Goal: Task Accomplishment & Management: Complete application form

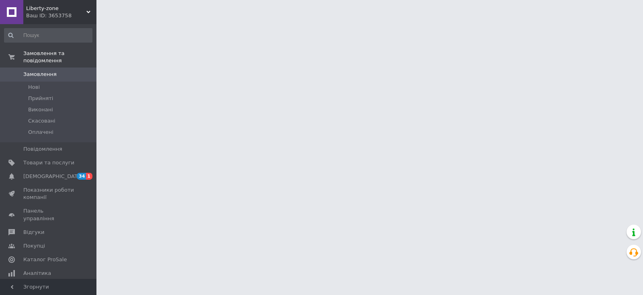
scroll to position [84, 0]
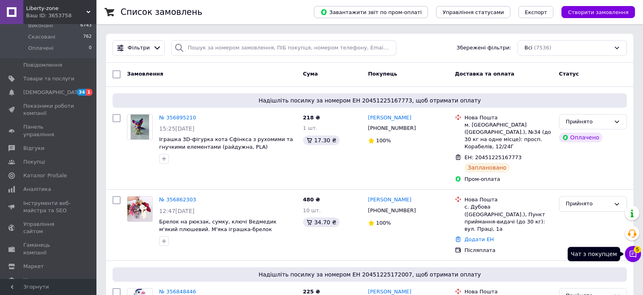
click at [632, 254] on icon at bounding box center [633, 254] width 7 height 7
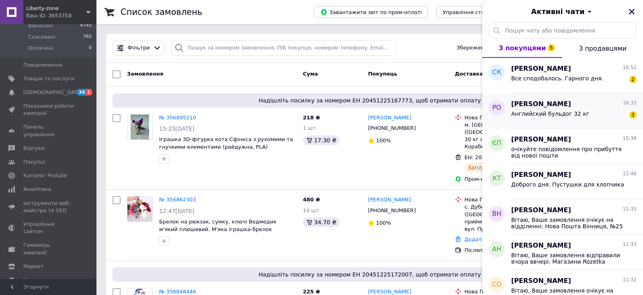
click at [567, 114] on span "Английский бульдог 32 кг" at bounding box center [550, 114] width 78 height 6
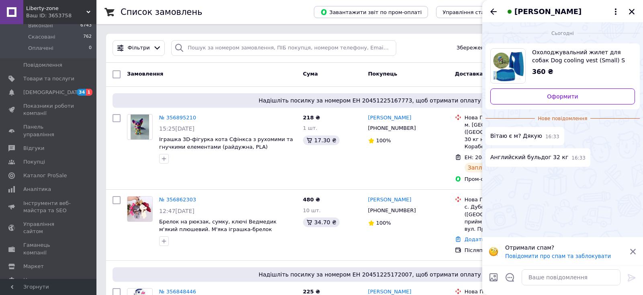
drag, startPoint x: 587, startPoint y: 55, endPoint x: 582, endPoint y: 56, distance: 4.9
click at [586, 55] on span "Охолоджувальний жилет для собак Dog cooling vest (Small) S" at bounding box center [580, 56] width 96 height 16
click at [554, 278] on textarea at bounding box center [571, 277] width 99 height 16
type textarea "вітаємо"
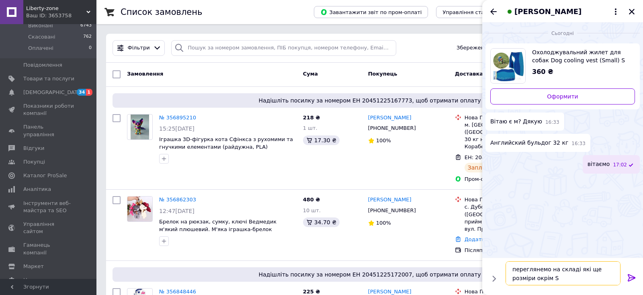
type textarea "переглянемо на складі які ще розміри окрім S '"
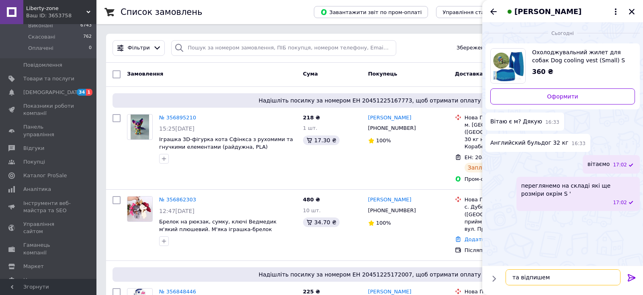
type textarea "та відпишемо"
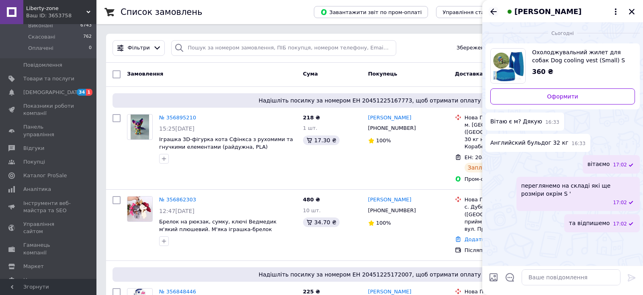
click at [495, 14] on icon "Назад" at bounding box center [494, 12] width 10 height 10
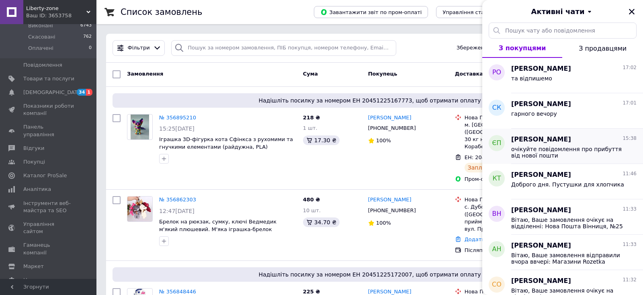
click at [566, 162] on div "Євгенія Папушина 15:38 очікуйте повідомлення про прибуття від нової пошти" at bounding box center [577, 146] width 132 height 35
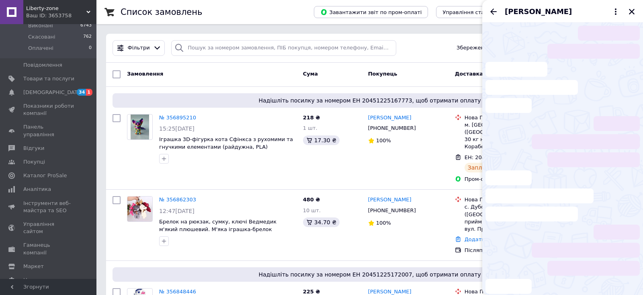
scroll to position [257, 0]
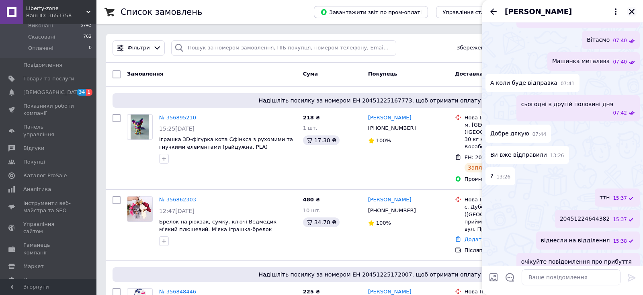
click at [633, 10] on icon "Закрити" at bounding box center [632, 12] width 6 height 6
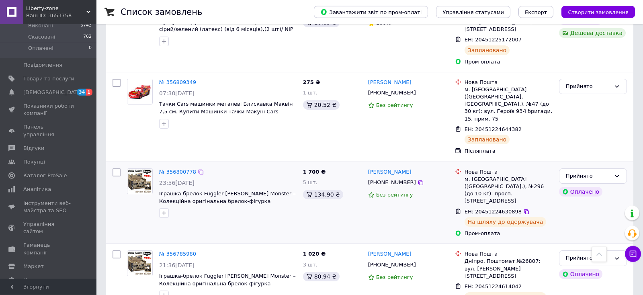
scroll to position [295, 0]
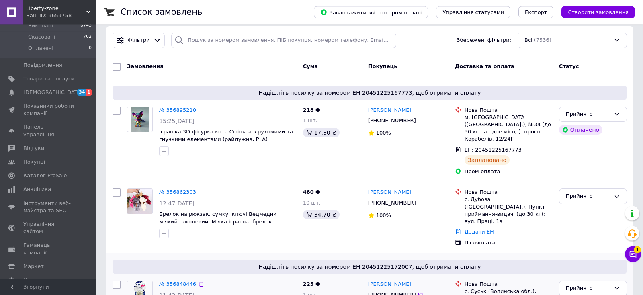
scroll to position [169, 0]
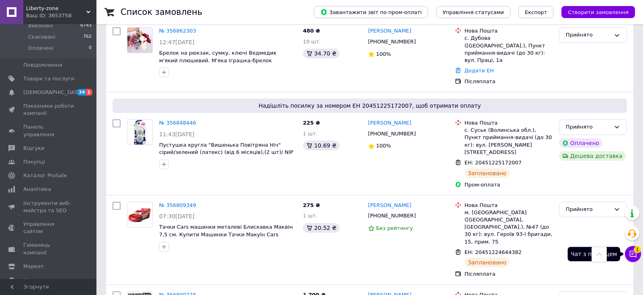
click at [637, 250] on span "1" at bounding box center [637, 249] width 7 height 7
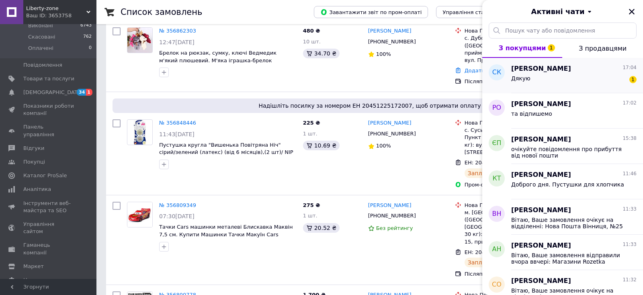
click at [568, 74] on div "Дякую 1" at bounding box center [573, 80] width 125 height 13
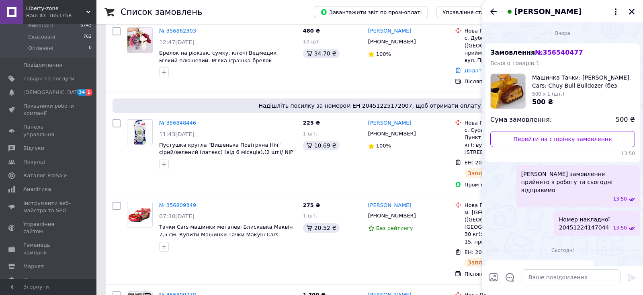
scroll to position [158, 0]
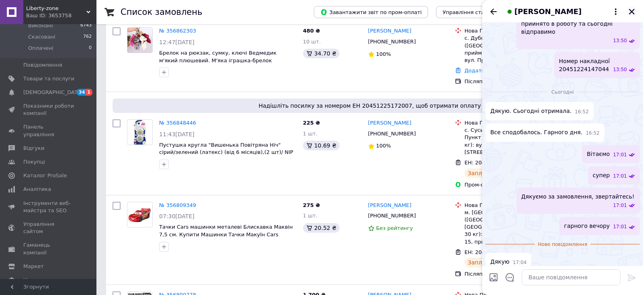
click at [631, 7] on button "Закрити" at bounding box center [632, 12] width 10 height 10
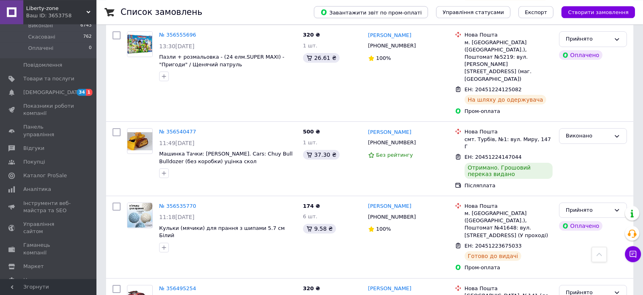
scroll to position [1097, 0]
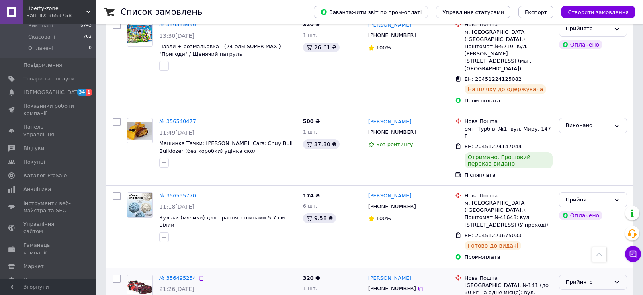
click at [588, 278] on div "Прийнято" at bounding box center [588, 282] width 45 height 8
click at [582, 291] on li "Виконано" at bounding box center [593, 298] width 67 height 15
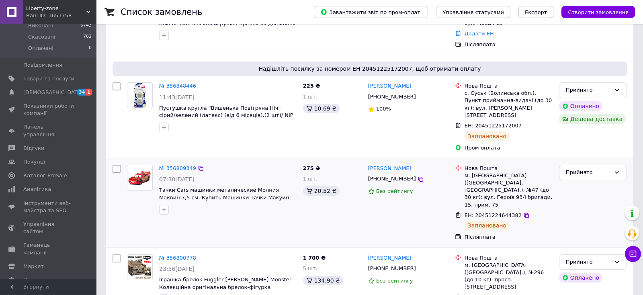
scroll to position [207, 0]
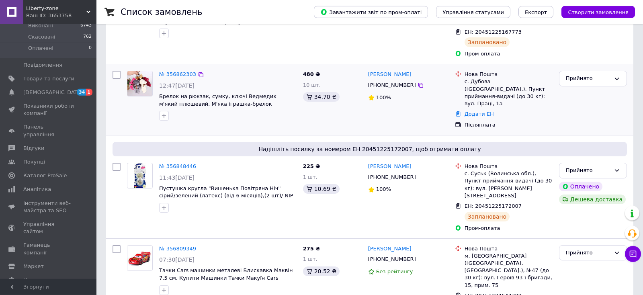
scroll to position [127, 0]
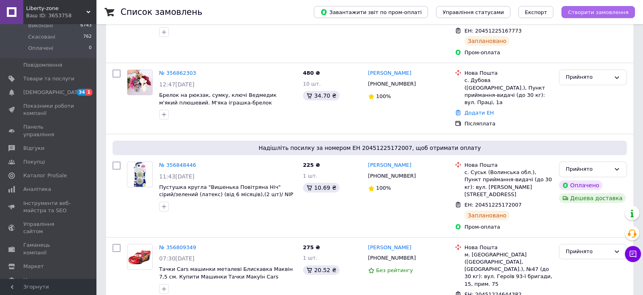
click at [596, 14] on span "Створити замовлення" at bounding box center [598, 12] width 61 height 6
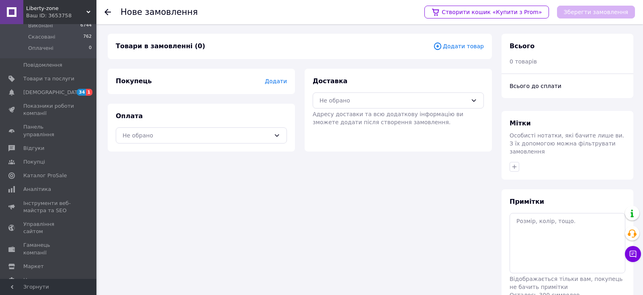
click at [279, 78] on span "Додати" at bounding box center [276, 81] width 22 height 6
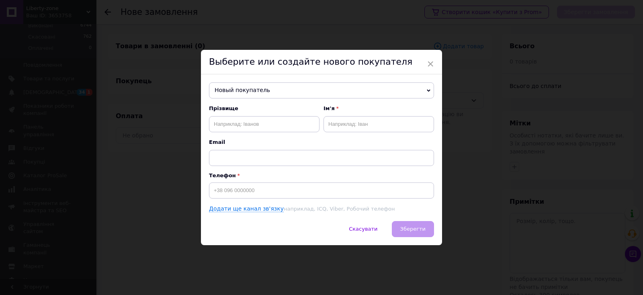
click at [281, 85] on span "Новый покупатель" at bounding box center [321, 90] width 225 height 16
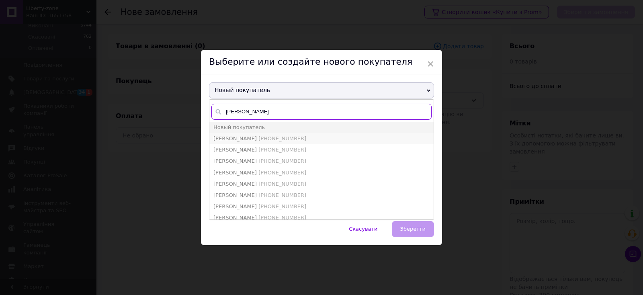
type input "[PERSON_NAME]"
click at [270, 138] on span "[PHONE_NUMBER]" at bounding box center [282, 138] width 48 height 6
type input "[PERSON_NAME]"
type input "[PHONE_NUMBER]"
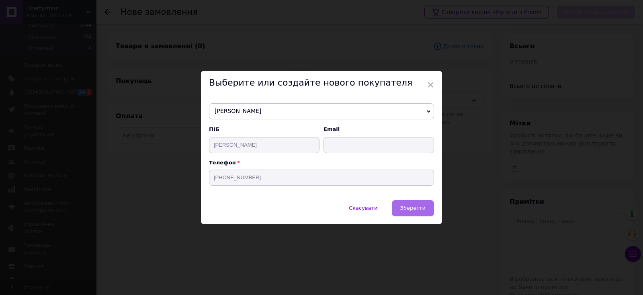
click at [412, 204] on button "Зберегти" at bounding box center [413, 208] width 42 height 16
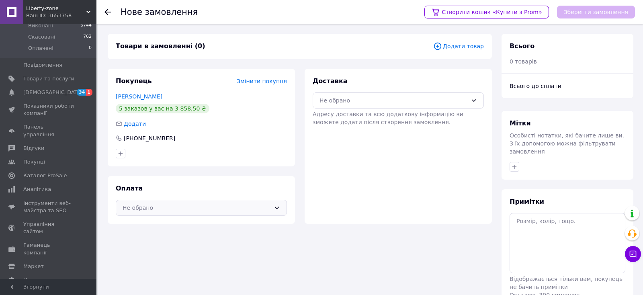
click at [157, 209] on div "Не обрано" at bounding box center [197, 207] width 148 height 9
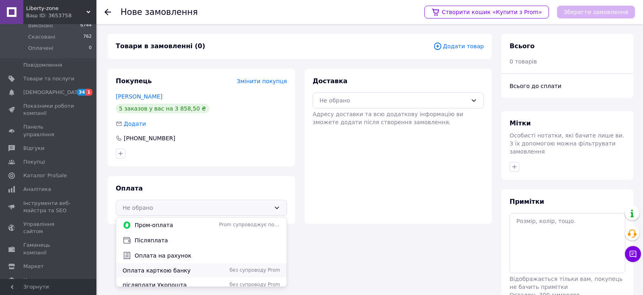
click at [166, 271] on span "Оплата карткою банку" at bounding box center [169, 270] width 93 height 8
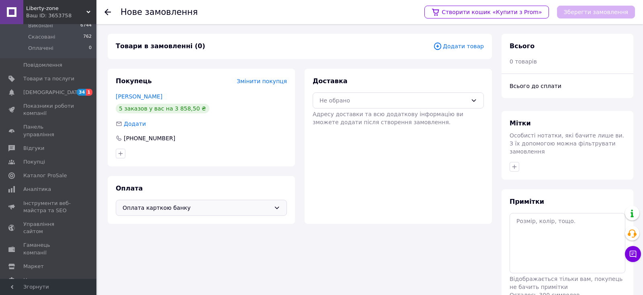
click at [472, 48] on span "Додати товар" at bounding box center [458, 46] width 51 height 9
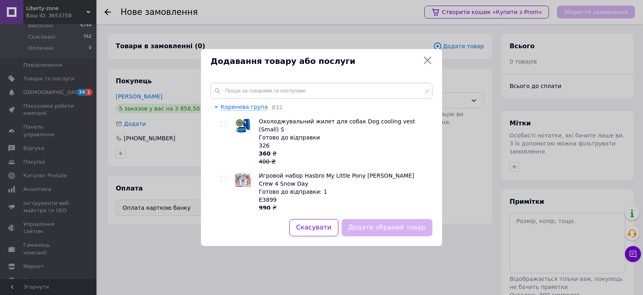
click at [309, 80] on div "Коренева група 832 Охолоджувальний жилет для собак Dog cooling vest (Small) S Г…" at bounding box center [321, 146] width 241 height 146
click at [315, 95] on input "text" at bounding box center [322, 91] width 222 height 16
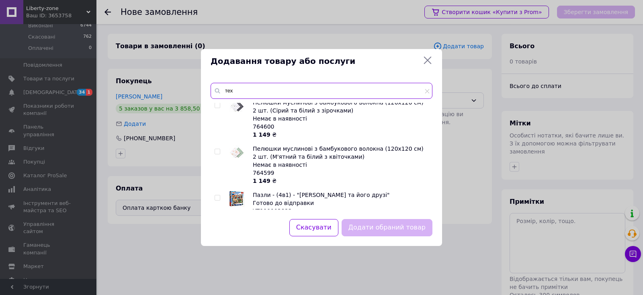
scroll to position [1254, 0]
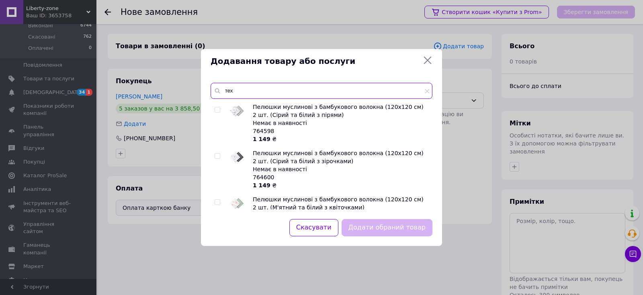
click at [246, 88] on input "тех" at bounding box center [322, 91] width 222 height 16
click at [253, 95] on input "текс" at bounding box center [322, 91] width 222 height 16
drag, startPoint x: 236, startPoint y: 90, endPoint x: 194, endPoint y: 92, distance: 42.3
click at [211, 92] on input "тек тачки" at bounding box center [322, 91] width 222 height 16
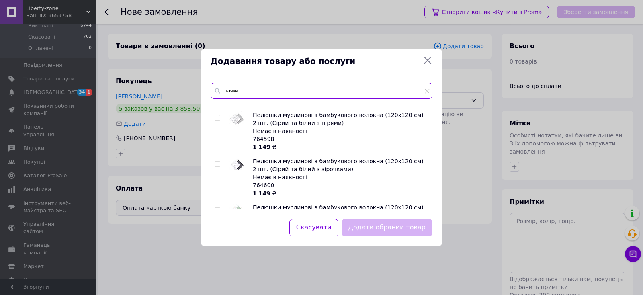
click at [253, 90] on input "тачки" at bounding box center [322, 91] width 222 height 16
type input "тачки тех"
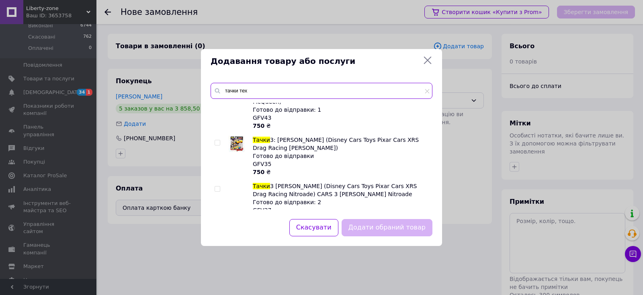
scroll to position [2289, 0]
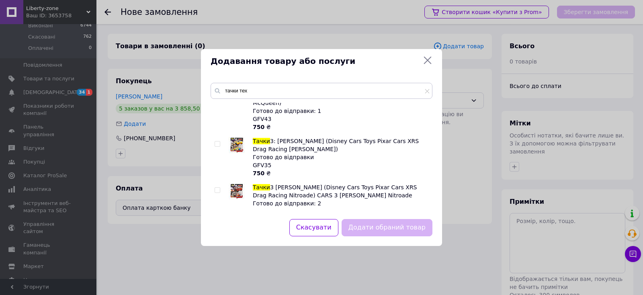
click at [428, 55] on div "Додавання товару або послуги" at bounding box center [321, 61] width 241 height 25
click at [426, 58] on icon at bounding box center [428, 60] width 10 height 10
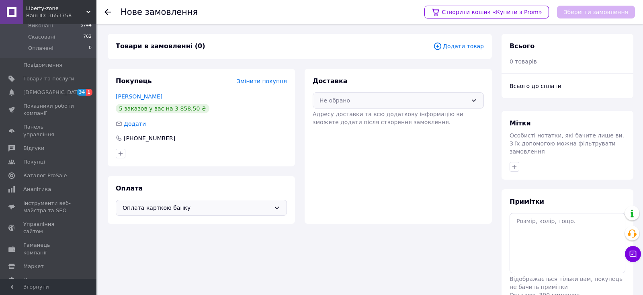
click at [383, 98] on div "Не обрано" at bounding box center [394, 100] width 148 height 9
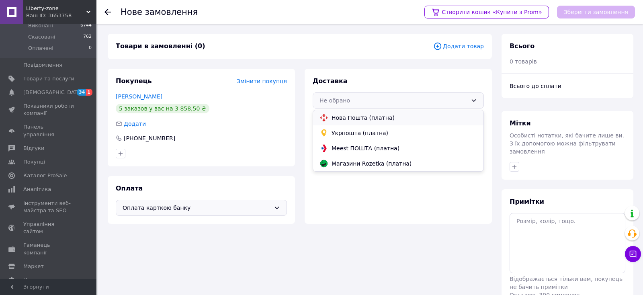
click at [354, 119] on span "Нова Пошта (платна)" at bounding box center [405, 118] width 146 height 8
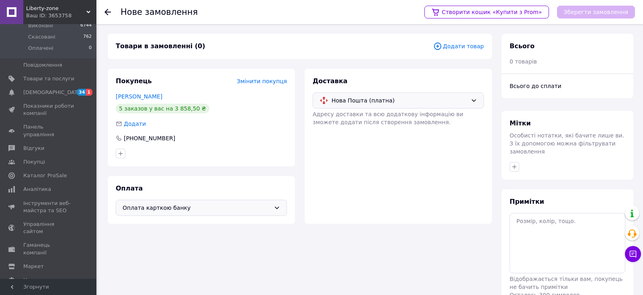
click at [452, 45] on span "Додати товар" at bounding box center [458, 46] width 51 height 9
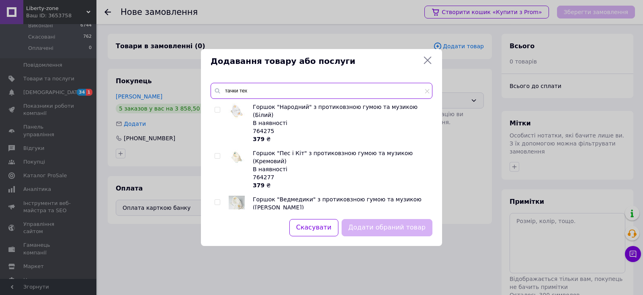
drag, startPoint x: 249, startPoint y: 90, endPoint x: 207, endPoint y: 83, distance: 42.3
click at [211, 83] on input "тачки тех" at bounding box center [322, 91] width 222 height 16
click at [271, 92] on input "cars tex" at bounding box center [322, 91] width 222 height 16
type input "cars tex"
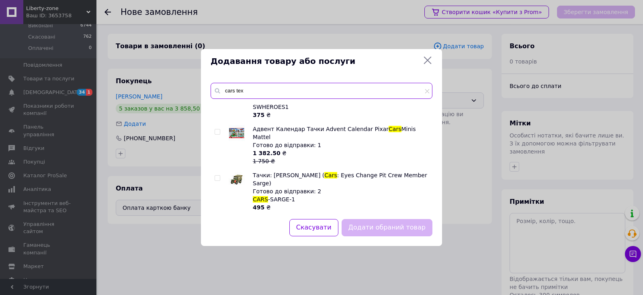
scroll to position [2683, 0]
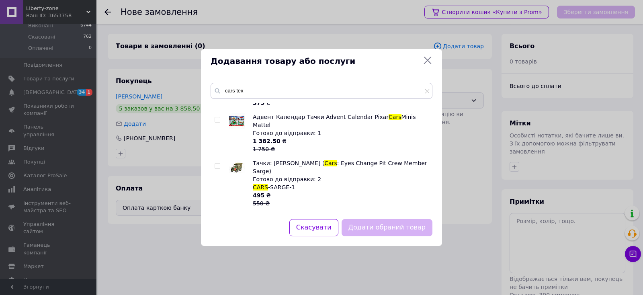
click at [430, 60] on icon at bounding box center [428, 60] width 10 height 10
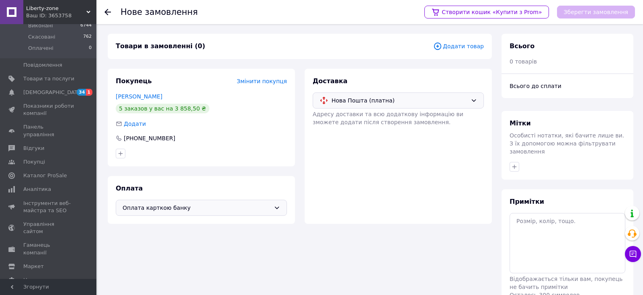
click at [456, 45] on span "Додати товар" at bounding box center [458, 46] width 51 height 9
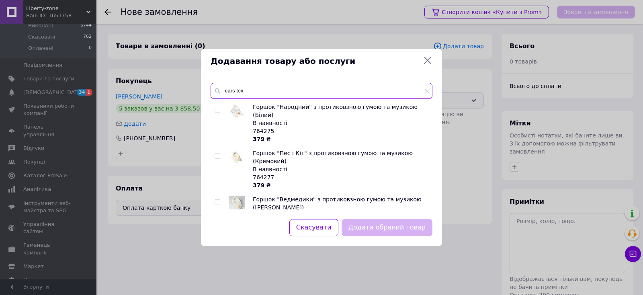
click at [211, 86] on input "cars tex" at bounding box center [322, 91] width 222 height 16
paste input "Машинка Тех Текс Тачки Tex Die Cast Car. Текс (Tex Dinoco) Тачки/Cars. Disney P…"
drag, startPoint x: 349, startPoint y: 90, endPoint x: 477, endPoint y: 95, distance: 127.9
click at [433, 95] on input "Машинка Тех Текс Тачки Tex Die Cast Car. Текс (Tex Dinoco) Тачки/Cars. Disney P…" at bounding box center [322, 91] width 222 height 16
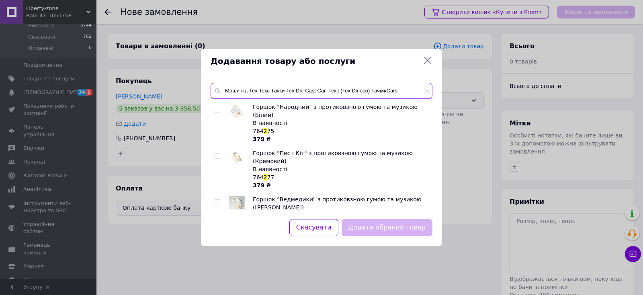
scroll to position [0, 0]
drag, startPoint x: 295, startPoint y: 91, endPoint x: 544, endPoint y: 111, distance: 250.4
click at [433, 99] on input "Машинка Тех Текс Тачки Tex Die Cast Car. Текс (Tex Dinoco) Тачки/Cars" at bounding box center [322, 91] width 222 height 16
type input "Машинка Тех Текс Тачки Tex"
drag, startPoint x: 312, startPoint y: 92, endPoint x: 140, endPoint y: 88, distance: 172.1
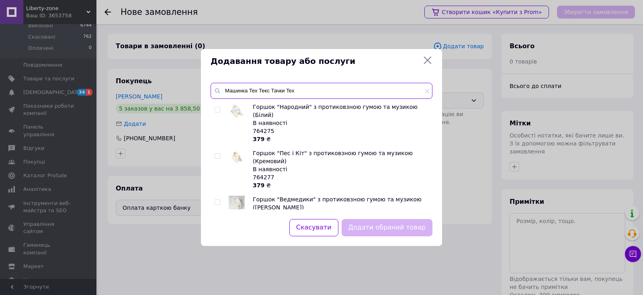
click at [211, 88] on input "Машинка Тех Текс Тачки Tex" at bounding box center [322, 91] width 222 height 16
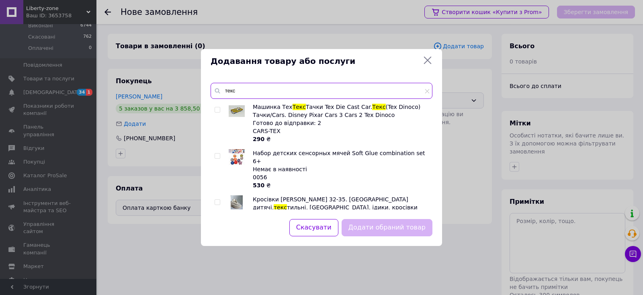
type input "текс"
click at [218, 108] on input "checkbox" at bounding box center [217, 109] width 5 height 5
checkbox input "true"
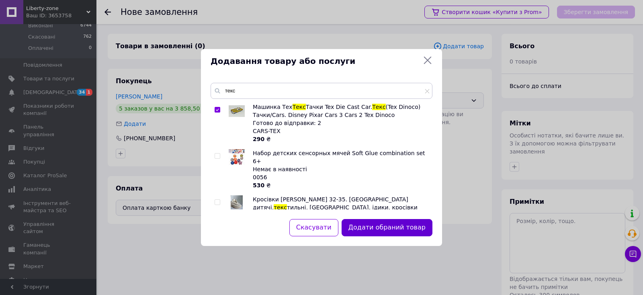
click at [379, 229] on button "Додати обраний товар" at bounding box center [387, 227] width 91 height 17
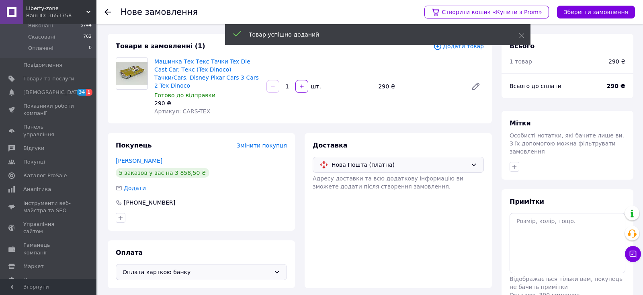
click at [467, 48] on span "Додати товар" at bounding box center [458, 46] width 51 height 9
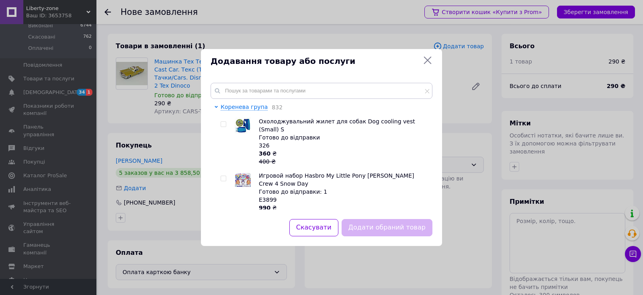
click at [296, 81] on div "Коренева група 832 Охолоджувальний жилет для собак Dog cooling vest (Small) S Г…" at bounding box center [321, 146] width 241 height 146
click at [300, 88] on input "text" at bounding box center [322, 91] width 222 height 16
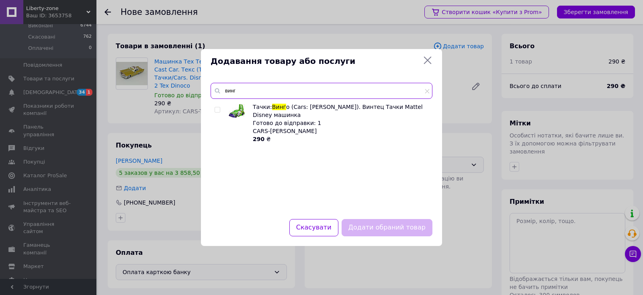
type input "винг"
click at [216, 109] on input "checkbox" at bounding box center [217, 109] width 5 height 5
checkbox input "true"
drag, startPoint x: 225, startPoint y: 92, endPoint x: 218, endPoint y: 90, distance: 7.3
click at [218, 90] on input "винг" at bounding box center [322, 91] width 222 height 16
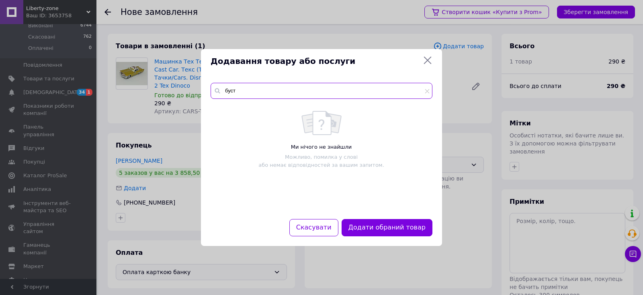
drag, startPoint x: 236, startPoint y: 89, endPoint x: 207, endPoint y: 90, distance: 28.9
click at [211, 90] on input "буст" at bounding box center [322, 91] width 222 height 16
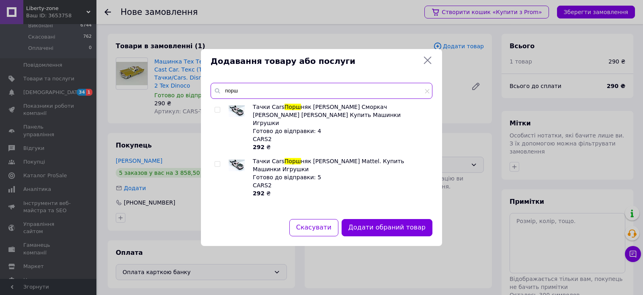
type input "порш"
click at [216, 110] on input "checkbox" at bounding box center [217, 109] width 5 height 5
checkbox input "true"
click at [218, 162] on input "checkbox" at bounding box center [217, 164] width 5 height 5
checkbox input "true"
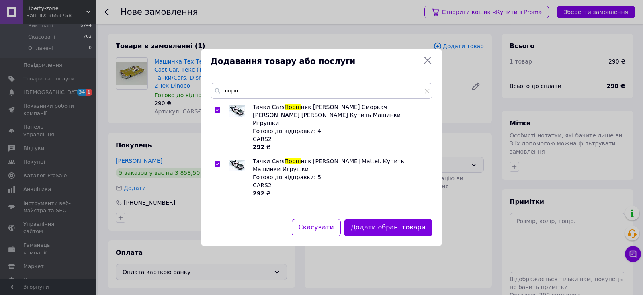
click at [215, 109] on input "checkbox" at bounding box center [217, 109] width 5 height 5
checkbox input "false"
drag, startPoint x: 244, startPoint y: 92, endPoint x: 213, endPoint y: 88, distance: 31.2
click at [213, 88] on input "порш" at bounding box center [322, 91] width 222 height 16
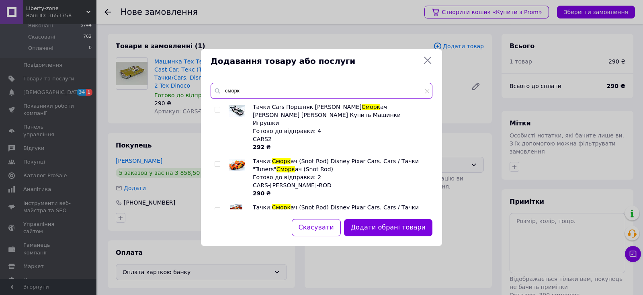
type input "сморк"
click at [218, 162] on input "checkbox" at bounding box center [217, 164] width 5 height 5
checkbox input "true"
drag, startPoint x: 250, startPoint y: 96, endPoint x: 214, endPoint y: 95, distance: 35.4
click at [214, 95] on input "сморк" at bounding box center [322, 91] width 222 height 16
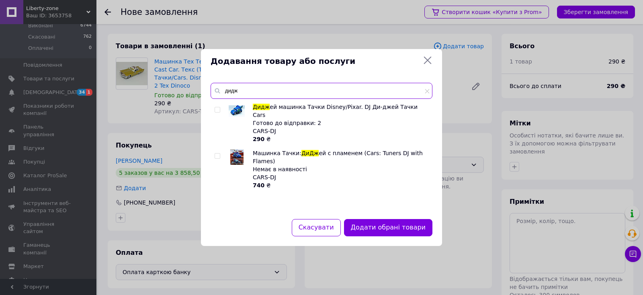
type input "дидж"
click at [216, 111] on input "checkbox" at bounding box center [217, 109] width 5 height 5
checkbox input "true"
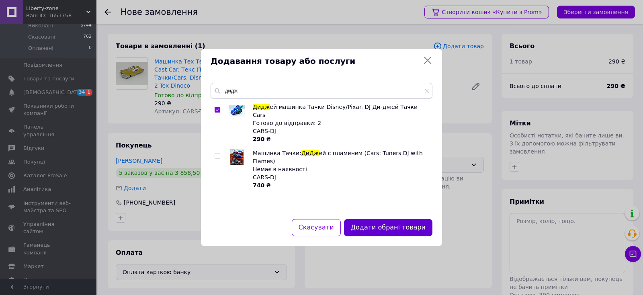
click at [386, 234] on button "Додати обрані товари" at bounding box center [388, 227] width 88 height 17
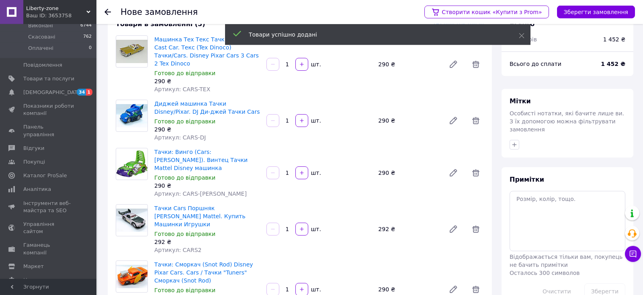
scroll to position [42, 0]
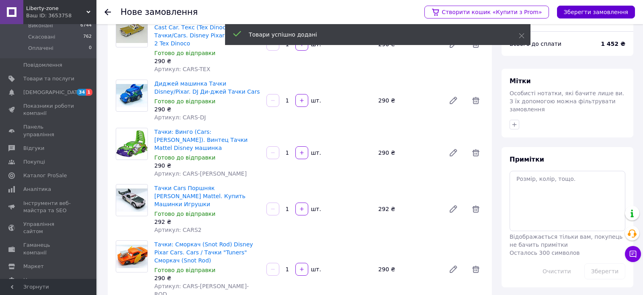
click at [592, 14] on button "Зберегти замовлення" at bounding box center [596, 12] width 78 height 13
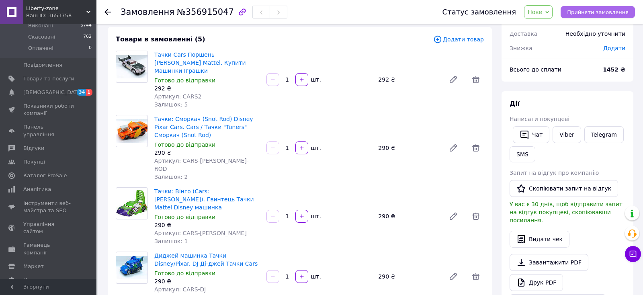
click at [579, 14] on span "Прийняти замовлення" at bounding box center [597, 12] width 61 height 6
click at [616, 48] on span "Додати" at bounding box center [614, 48] width 22 height 6
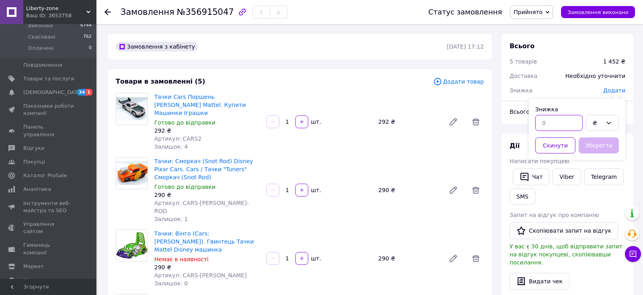
click at [569, 119] on input "text" at bounding box center [558, 123] width 47 height 16
type input "77"
click at [607, 142] on button "Зберегти" at bounding box center [599, 145] width 40 height 16
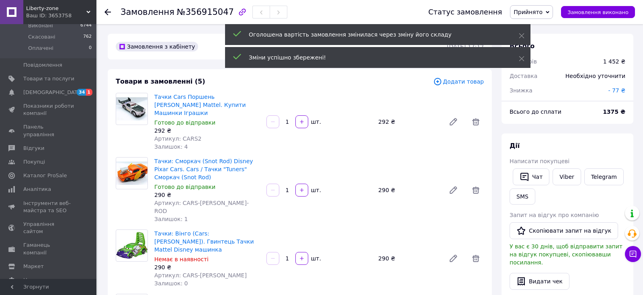
scroll to position [211, 0]
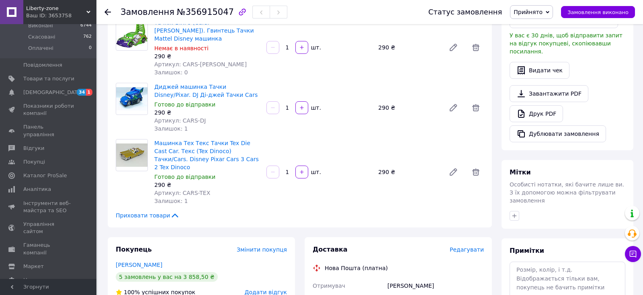
click at [477, 246] on span "Редагувати" at bounding box center [467, 249] width 34 height 6
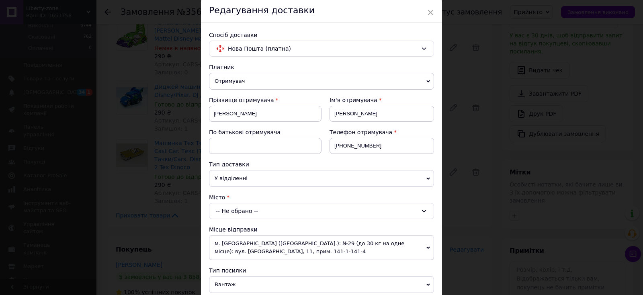
scroll to position [44, 0]
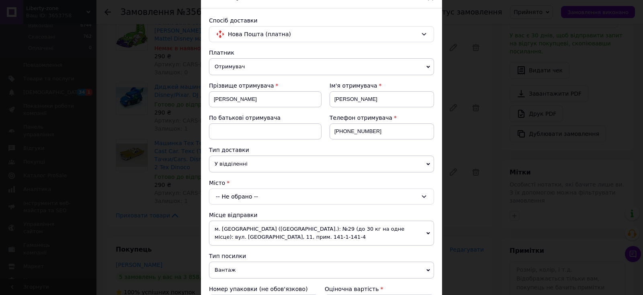
click at [279, 199] on div "-- Не обрано --" at bounding box center [321, 197] width 225 height 16
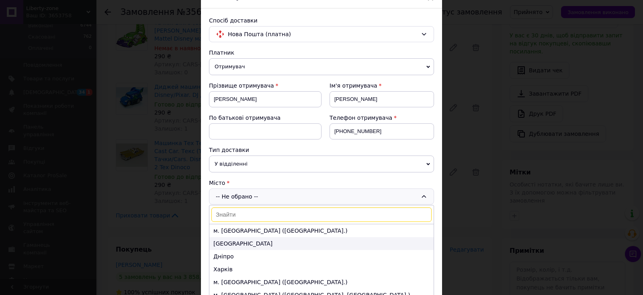
click at [248, 240] on li "[GEOGRAPHIC_DATA]" at bounding box center [321, 243] width 224 height 13
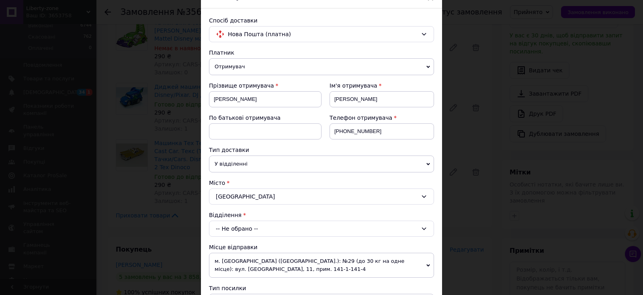
click at [259, 228] on div "-- Не обрано --" at bounding box center [321, 229] width 225 height 16
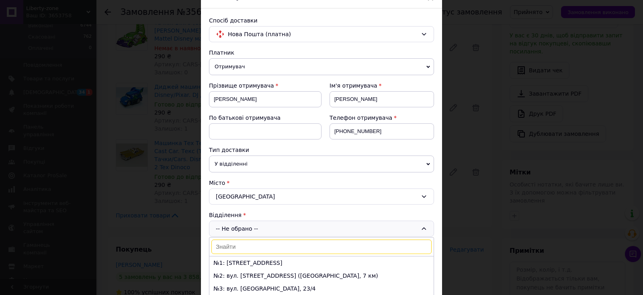
click at [252, 249] on input at bounding box center [321, 247] width 220 height 14
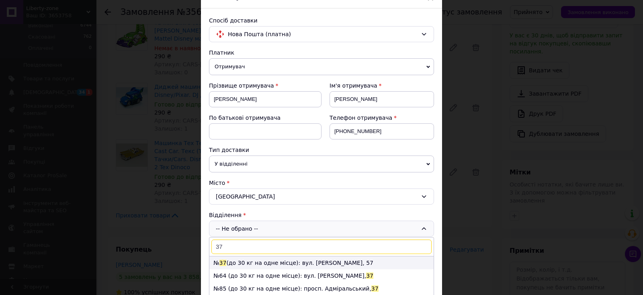
type input "37"
click at [256, 260] on li "№ 37 (до 30 кг на одне місце): вул. [PERSON_NAME], 57" at bounding box center [321, 262] width 224 height 13
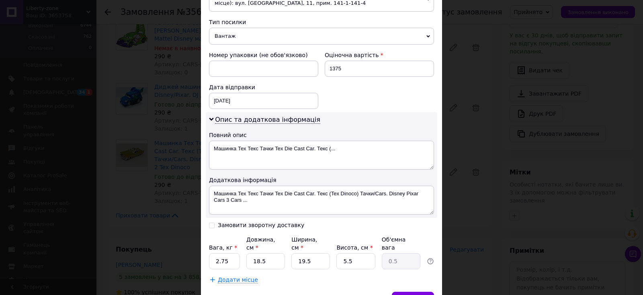
scroll to position [349, 0]
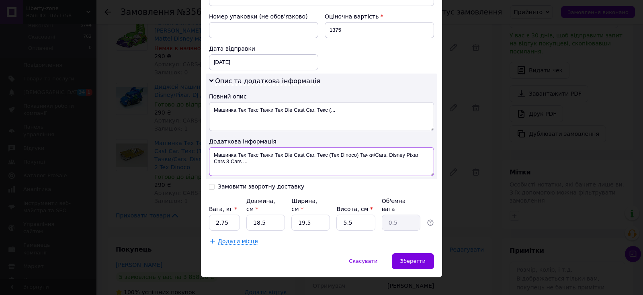
click at [240, 154] on textarea "Машинка Тех Текс Тачки Tex Die Cast Car. Текс (Tex Dinoco) Тачки/Cars. Disney P…" at bounding box center [321, 161] width 225 height 29
drag, startPoint x: 260, startPoint y: 152, endPoint x: 235, endPoint y: 153, distance: 25.3
click at [235, 153] on textarea "Машинка Тех Текс Тачки Tex Die Cast Car. Текс (Tex Dinoco) Тачки/Cars. Disney P…" at bounding box center [321, 161] width 225 height 29
drag, startPoint x: 252, startPoint y: 153, endPoint x: 503, endPoint y: 168, distance: 251.7
click at [434, 168] on textarea "Машинки Тачки Tex Die Cast Car. Текс (Tex Dinoco) Тачки/Cars. Disney Pixar Cars…" at bounding box center [321, 161] width 225 height 29
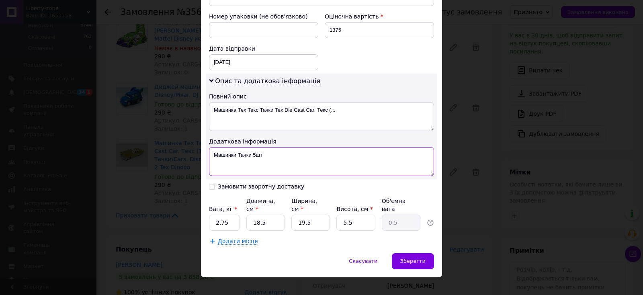
drag, startPoint x: 222, startPoint y: 154, endPoint x: 286, endPoint y: 164, distance: 64.6
click at [286, 164] on textarea "Машинки Тачки 5шт" at bounding box center [321, 161] width 225 height 29
paste textarea "Тех Текс Тачки Tex Die Cast Car. Текс (Tex Dinoco) Тачки/Cars. Disney Pixar Car…"
type textarea "Машинка Тех Текс Тачки Tex Die Cast Car. Текс (Tex Dinoco) Тачки/Cars. Disney P…"
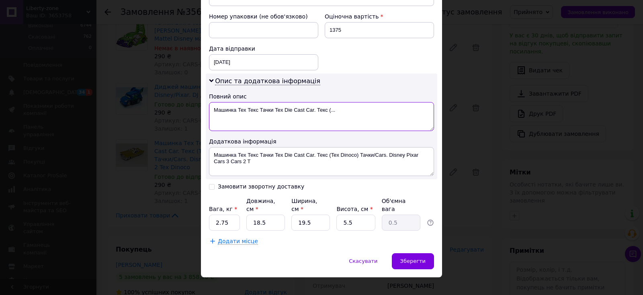
drag, startPoint x: 212, startPoint y: 106, endPoint x: 323, endPoint y: 117, distance: 111.1
click at [369, 122] on textarea "Машинка Тех Текс Тачки Tex Die Cast Car. Текс (..." at bounding box center [321, 116] width 225 height 29
paste textarea "Tex"
drag, startPoint x: 261, startPoint y: 109, endPoint x: 235, endPoint y: 107, distance: 26.6
click at [235, 107] on textarea "Машинка Тех Текс Тачки Tex Die Cast Car. Текс (Tex" at bounding box center [321, 116] width 225 height 29
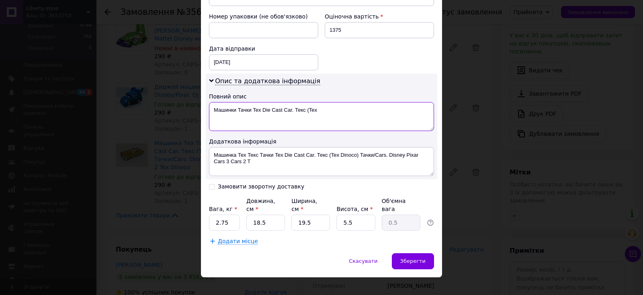
drag, startPoint x: 256, startPoint y: 107, endPoint x: 496, endPoint y: 131, distance: 240.7
click at [434, 131] on textarea "Машинки Тачки Tex Die Cast Car. Текс (Tex" at bounding box center [321, 116] width 225 height 29
type textarea "Машинки Тачки 5шт"
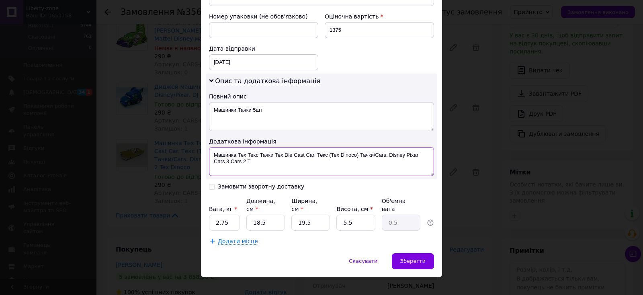
drag, startPoint x: 275, startPoint y: 151, endPoint x: 340, endPoint y: 190, distance: 76.4
click at [340, 176] on textarea "Машинка Тех Текс Тачки Tex Die Cast Car. Текс (Tex Dinoco) Тачки/Cars. Disney P…" at bounding box center [321, 161] width 225 height 29
drag, startPoint x: 259, startPoint y: 151, endPoint x: 234, endPoint y: 148, distance: 25.1
click at [234, 148] on textarea "Машинка Тех Текс Тачки 5шт" at bounding box center [321, 161] width 225 height 29
type textarea "Машинки Тачки 5шт"
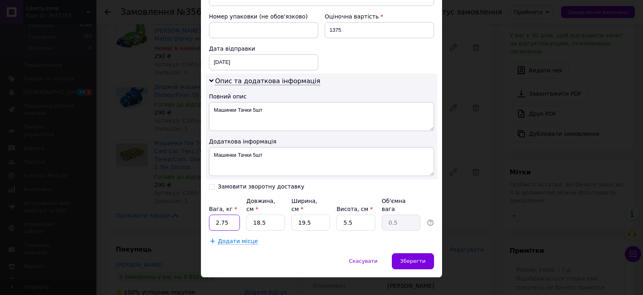
drag, startPoint x: 228, startPoint y: 211, endPoint x: 215, endPoint y: 206, distance: 13.6
click at [215, 215] on input "2.75" at bounding box center [224, 223] width 31 height 16
type input "1"
drag, startPoint x: 267, startPoint y: 215, endPoint x: 248, endPoint y: 213, distance: 19.4
click at [248, 215] on input "18.5" at bounding box center [265, 223] width 39 height 16
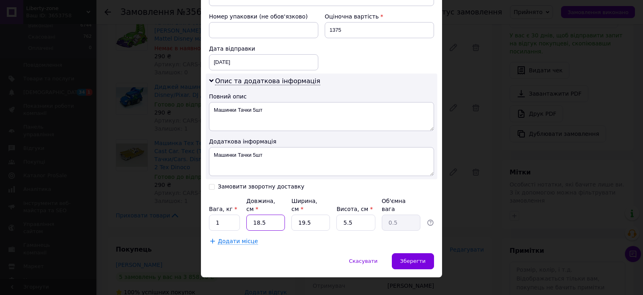
type input "2"
type input "0.1"
type input "22"
type input "0.59"
type input "22"
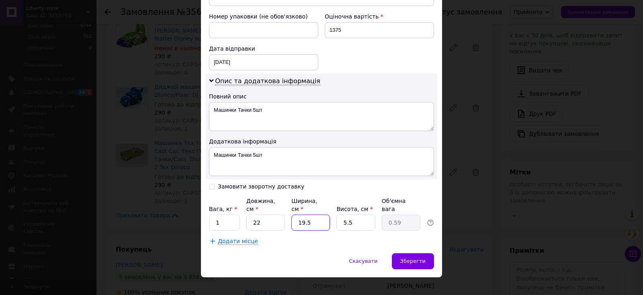
type input "2"
type input "0.1"
type input "22"
type input "0.67"
type input "22"
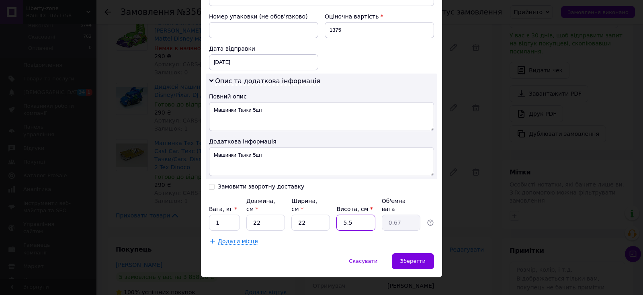
type input "6"
type input "0.73"
type input "6"
click at [400, 253] on div "Зберегти" at bounding box center [413, 261] width 42 height 16
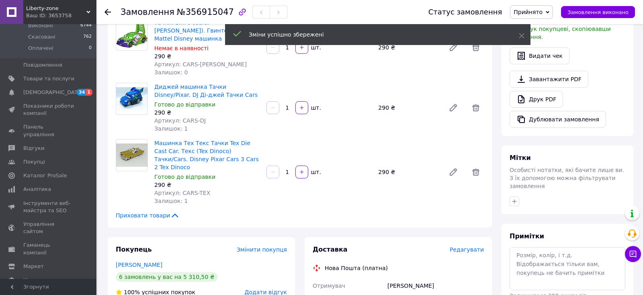
scroll to position [380, 0]
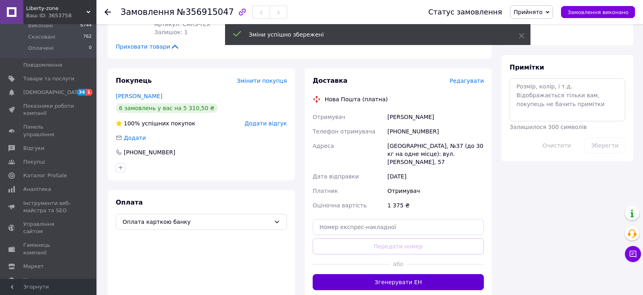
click at [421, 274] on button "Згенерувати ЕН" at bounding box center [398, 282] width 171 height 16
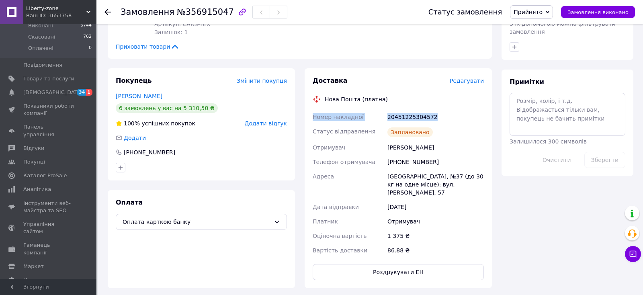
drag, startPoint x: 311, startPoint y: 83, endPoint x: 415, endPoint y: 82, distance: 104.1
click at [437, 110] on div "Номер накладної 20451225304572 Статус відправлення Заплановано Отримувач [PERSO…" at bounding box center [398, 184] width 174 height 148
copy div "Номер накладної 20451225304572"
